Goal: Check status

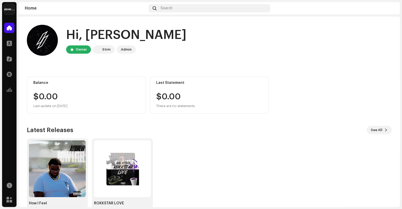
scroll to position [14, 0]
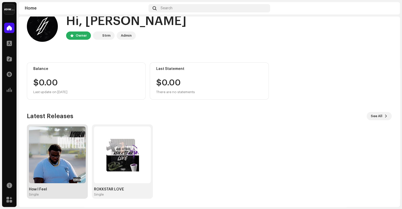
click at [65, 162] on img at bounding box center [57, 155] width 57 height 57
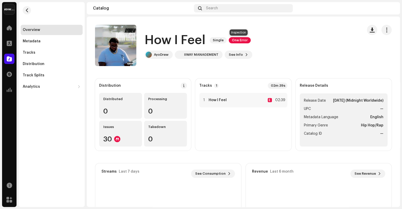
click at [232, 38] on span "One Error" at bounding box center [240, 40] width 22 height 6
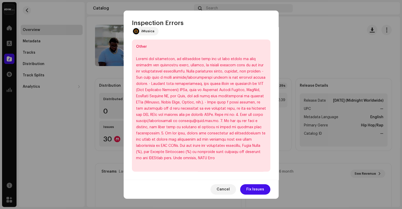
scroll to position [147, 0]
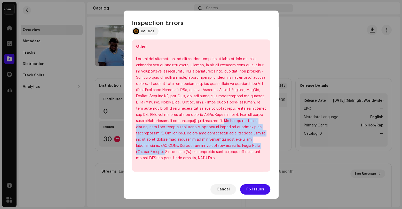
drag, startPoint x: 179, startPoint y: 120, endPoint x: 273, endPoint y: 144, distance: 96.9
click at [273, 144] on div "We found the errors below when inspecting your release. IMPORTANT: errors can d…" at bounding box center [201, 103] width 155 height 153
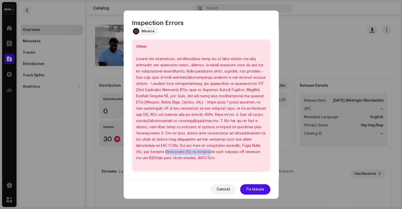
drag, startPoint x: 135, startPoint y: 151, endPoint x: 189, endPoint y: 153, distance: 54.0
click at [189, 153] on div "Other" at bounding box center [201, 106] width 138 height 132
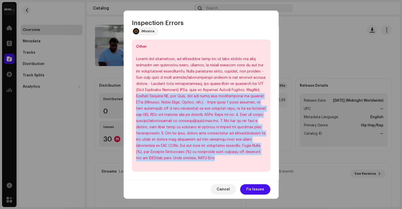
drag, startPoint x: 190, startPoint y: 158, endPoint x: 175, endPoint y: 92, distance: 67.2
click at [175, 92] on div at bounding box center [201, 108] width 130 height 105
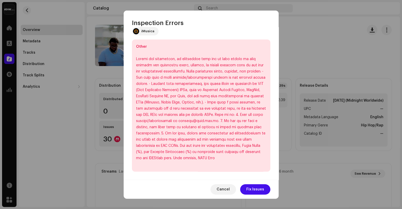
click at [248, 19] on div "Inspection Errors" at bounding box center [201, 19] width 155 height 17
click at [223, 190] on span "Cancel" at bounding box center [223, 189] width 13 height 10
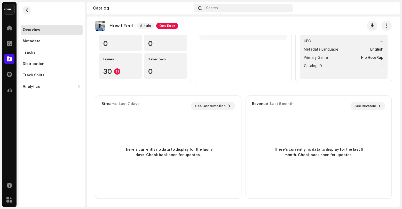
scroll to position [0, 0]
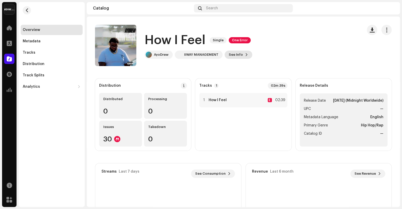
click at [236, 54] on span "See Info" at bounding box center [236, 55] width 14 height 10
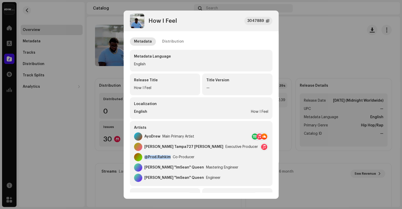
drag, startPoint x: 145, startPoint y: 157, endPoint x: 169, endPoint y: 157, distance: 24.3
click at [169, 157] on div "@Prod.Rahkim" at bounding box center [157, 157] width 26 height 4
copy div "@Prod.Rahkim"
